Goal: Information Seeking & Learning: Learn about a topic

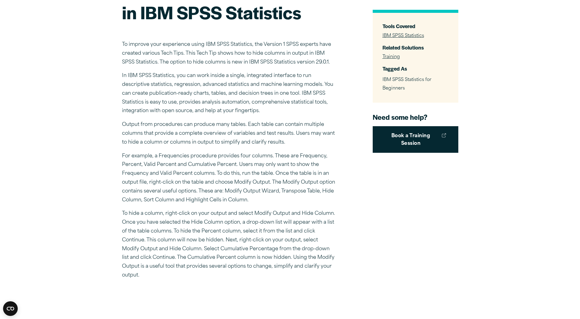
scroll to position [153, 0]
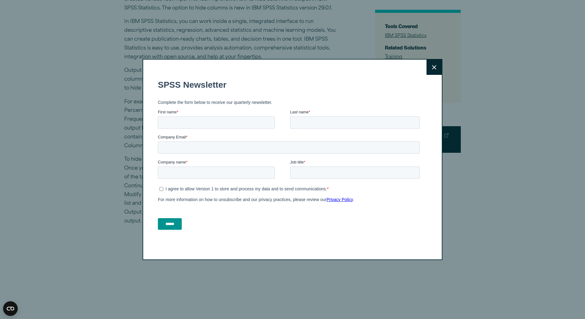
click at [433, 66] on icon at bounding box center [434, 67] width 4 height 4
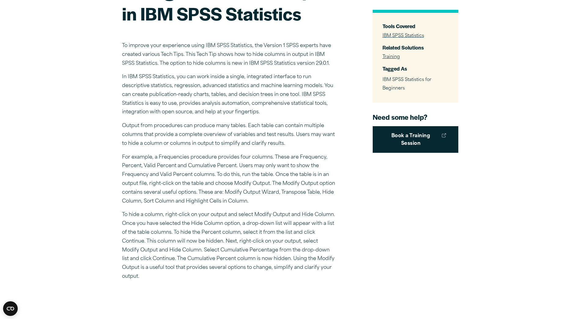
scroll to position [92, 0]
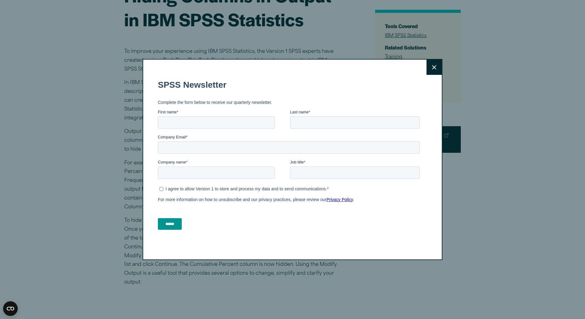
click at [434, 70] on button "Close" at bounding box center [433, 67] width 15 height 15
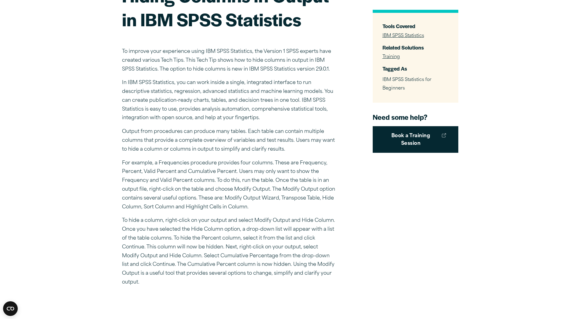
click at [392, 57] on link "Training" at bounding box center [391, 57] width 17 height 5
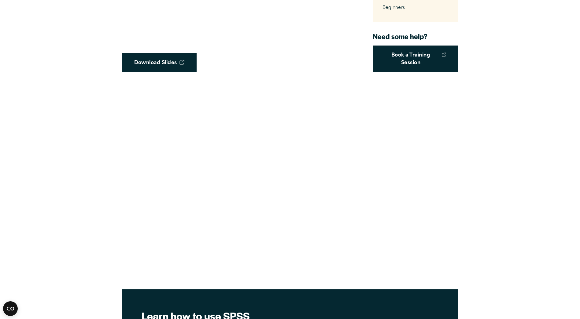
scroll to position [459, 0]
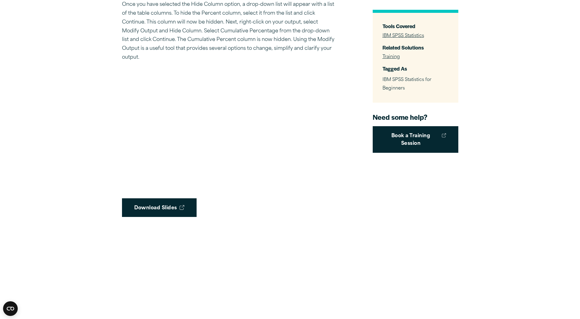
scroll to position [306, 0]
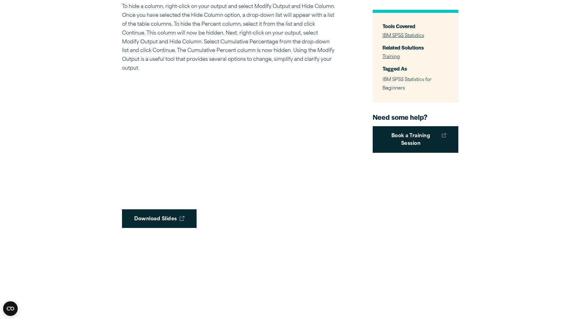
click at [397, 87] on span "IBM SPSS Statistics for Beginners" at bounding box center [407, 83] width 49 height 13
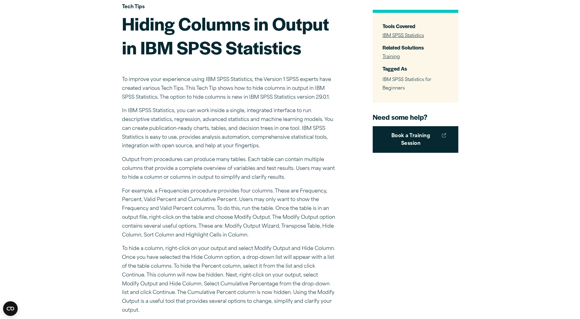
scroll to position [0, 0]
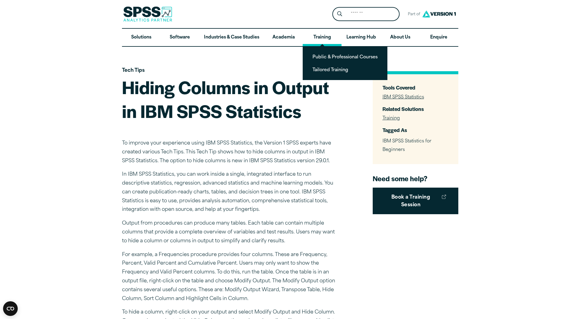
click at [325, 37] on link "Training" at bounding box center [322, 38] width 39 height 18
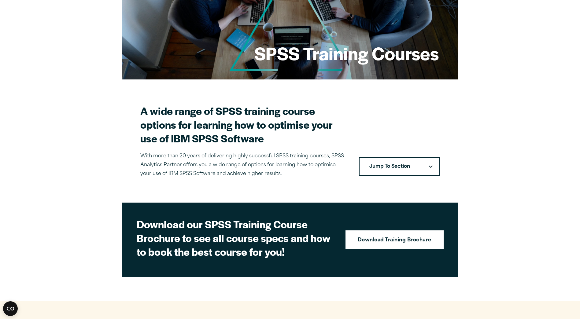
scroll to position [92, 0]
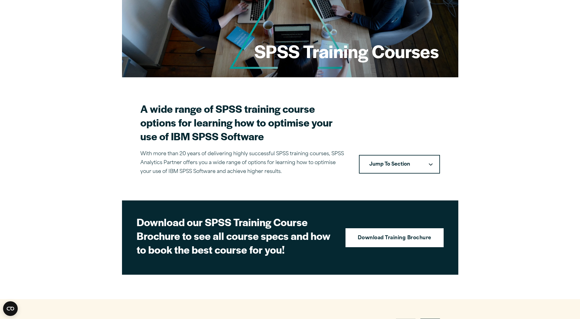
click at [425, 161] on button "Jump To Section" at bounding box center [399, 164] width 81 height 19
click at [411, 179] on link "Training Courses" at bounding box center [400, 182] width 80 height 17
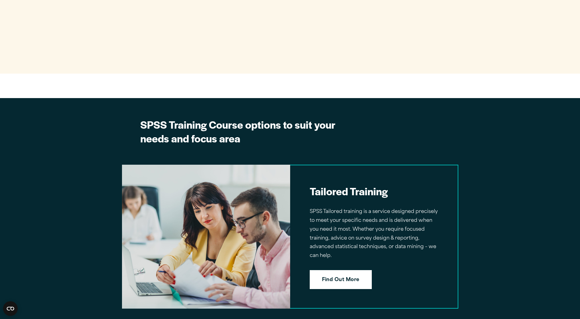
scroll to position [835, 0]
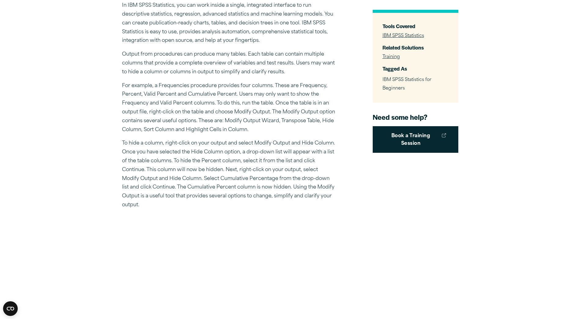
scroll to position [183, 0]
